Goal: Information Seeking & Learning: Learn about a topic

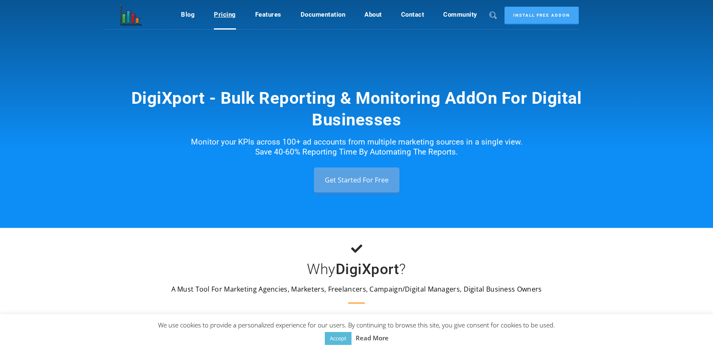
click at [226, 12] on link "Pricing" at bounding box center [225, 15] width 22 height 16
drag, startPoint x: 336, startPoint y: 269, endPoint x: 398, endPoint y: 270, distance: 62.1
click at [398, 270] on h3 "Why DigiXport ?" at bounding box center [356, 269] width 713 height 15
copy b "DigiXport"
click at [222, 16] on link "Pricing" at bounding box center [225, 15] width 22 height 16
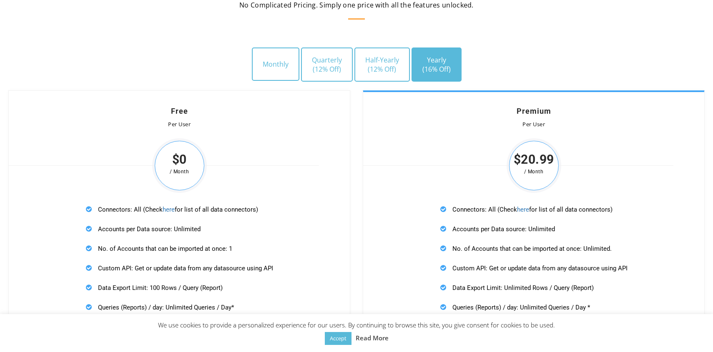
scroll to position [2408, 0]
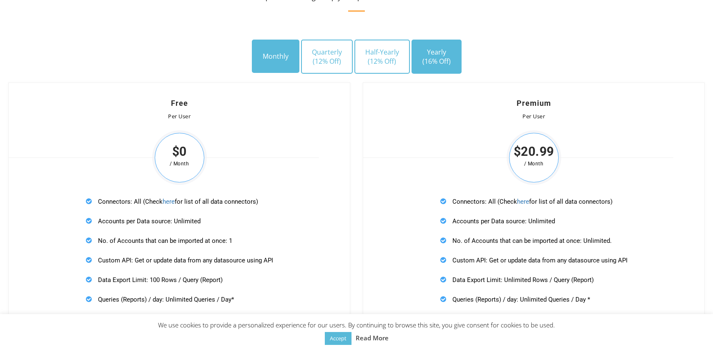
click at [282, 60] on button "Monthly" at bounding box center [276, 56] width 48 height 33
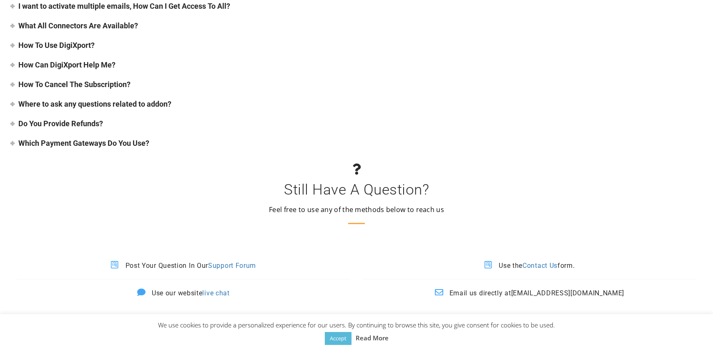
scroll to position [3477, 0]
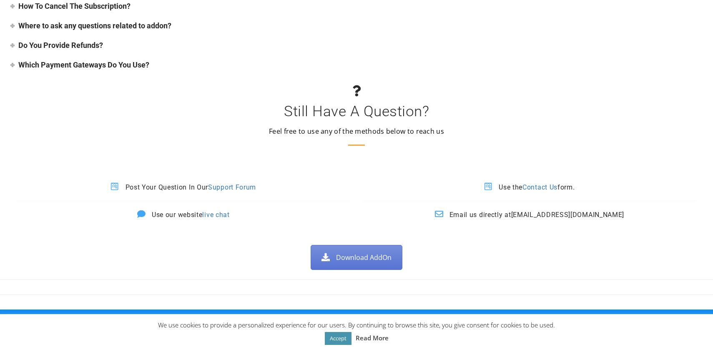
click at [344, 336] on link "Accept" at bounding box center [338, 338] width 27 height 13
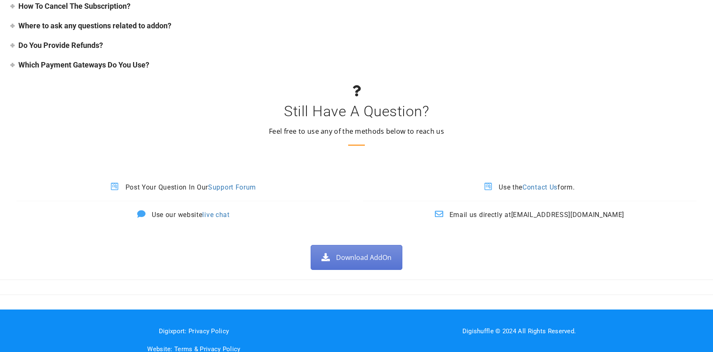
click at [11, 60] on div "Which Payment Gateways Do You Use?" at bounding box center [356, 65] width 696 height 10
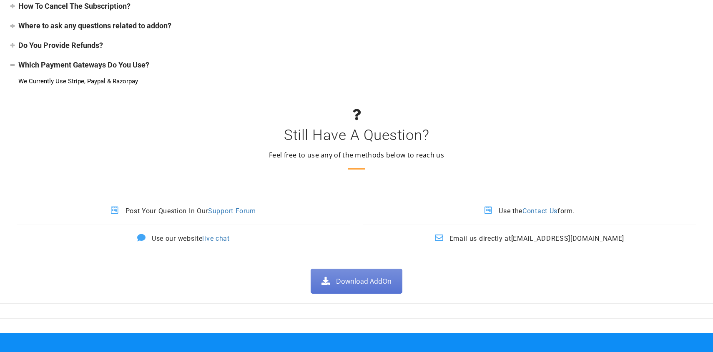
click at [267, 230] on td "Use our website live chat" at bounding box center [184, 239] width 334 height 28
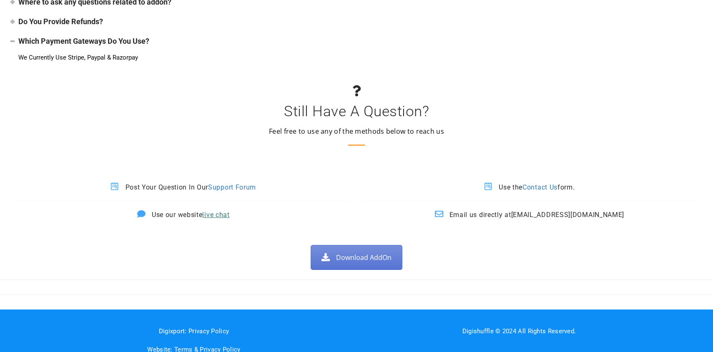
click at [216, 211] on link "live chat" at bounding box center [215, 215] width 27 height 8
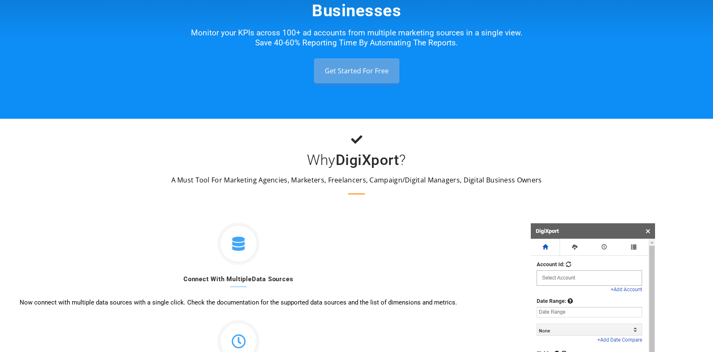
scroll to position [0, 0]
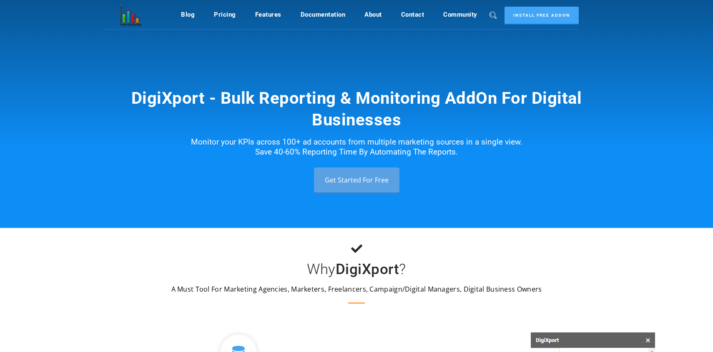
click at [219, 252] on div at bounding box center [356, 249] width 713 height 13
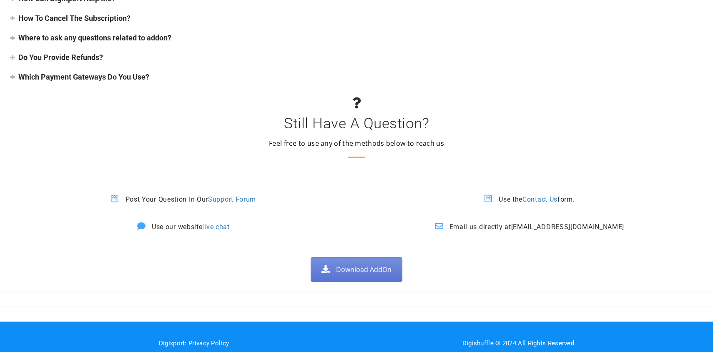
scroll to position [3477, 0]
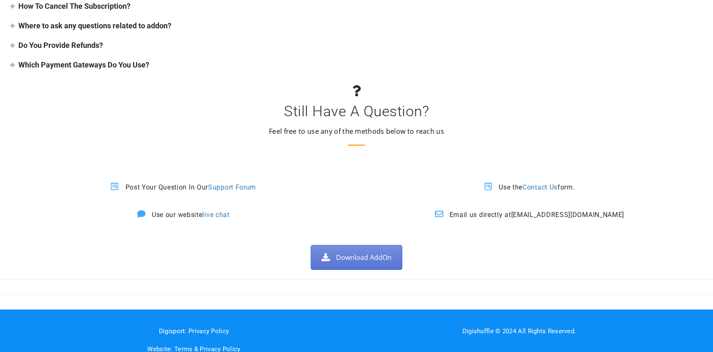
click at [489, 131] on div "Still Have A Question? Feel free to use any of the methods below to reach us" at bounding box center [356, 117] width 713 height 64
click at [539, 184] on link "Contact Us" at bounding box center [540, 188] width 35 height 8
